Goal: Obtain resource: Download file/media

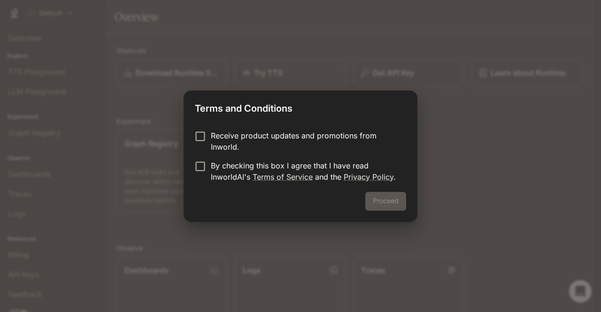
click at [226, 167] on p "By checking this box I agree that I have read InworldAI's Terms of Service and …" at bounding box center [305, 171] width 188 height 23
click at [385, 195] on button "Proceed" at bounding box center [385, 201] width 41 height 19
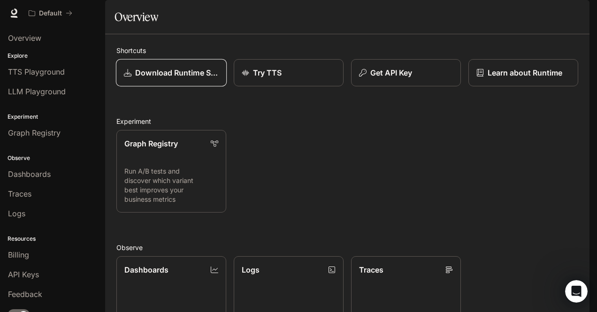
click at [182, 78] on p "Download Runtime SDK" at bounding box center [177, 72] width 84 height 11
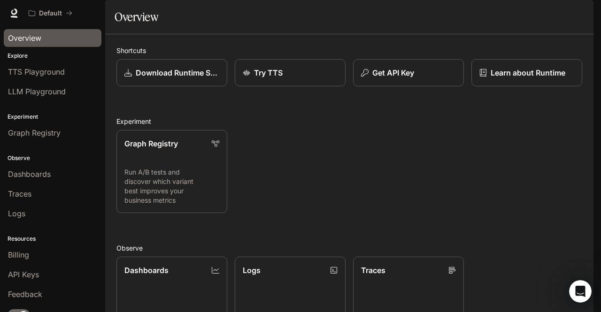
click at [33, 37] on span "Overview" at bounding box center [24, 37] width 33 height 11
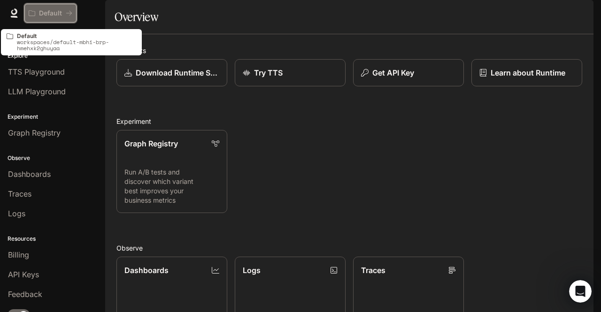
click at [48, 11] on p "Default" at bounding box center [50, 13] width 23 height 8
